Goal: Book appointment/travel/reservation

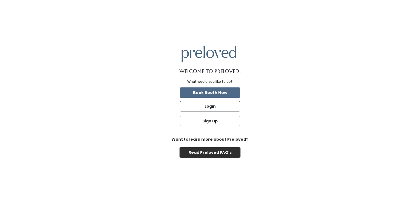
click at [205, 155] on button "Read Preloved FAQ's" at bounding box center [210, 153] width 60 height 10
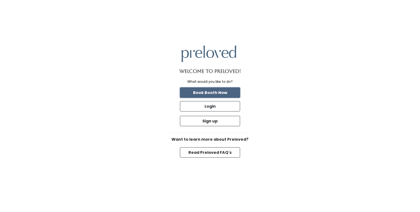
click at [217, 94] on button "Book Booth Now" at bounding box center [210, 93] width 60 height 10
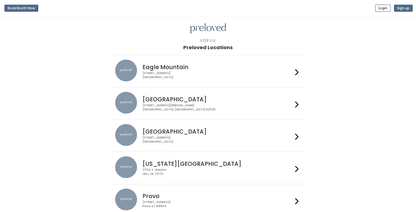
click at [213, 139] on div "[STREET_ADDRESS]" at bounding box center [218, 140] width 151 height 8
